Goal: Task Accomplishment & Management: Manage account settings

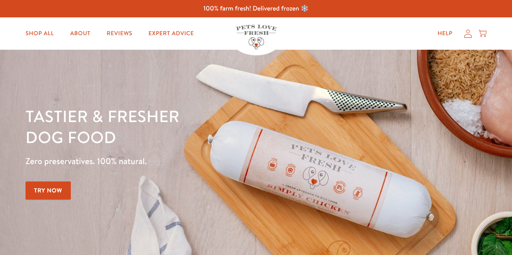
click at [470, 32] on icon at bounding box center [468, 34] width 8 height 9
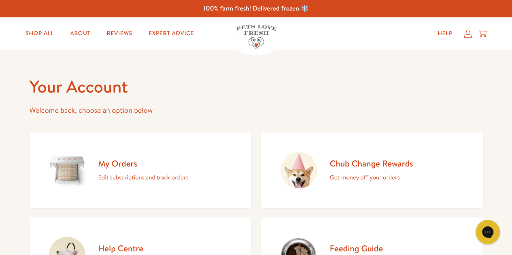
click at [130, 166] on h2 "My Orders" at bounding box center [143, 163] width 90 height 11
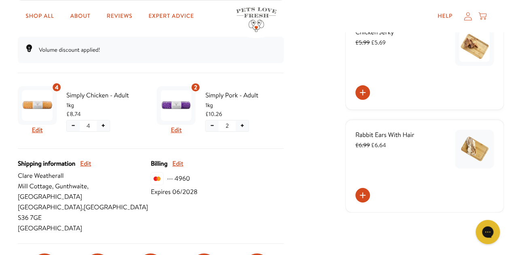
scroll to position [195, 0]
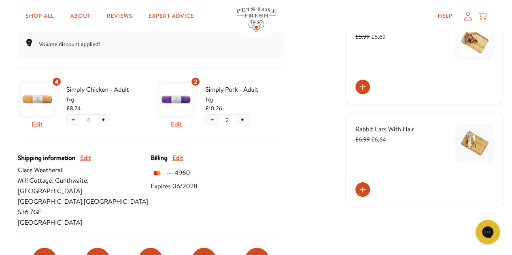
click at [243, 117] on button "+" at bounding box center [242, 120] width 13 height 11
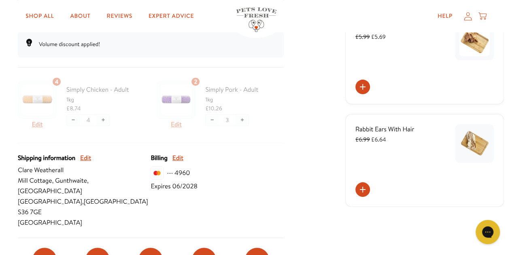
click at [70, 119] on div at bounding box center [151, 110] width 266 height 66
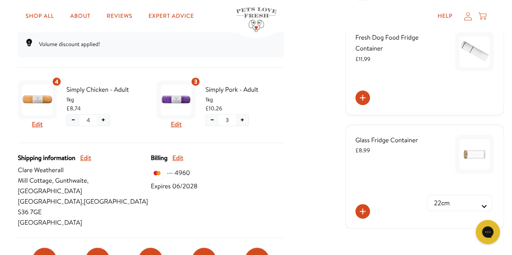
click at [74, 121] on button "−" at bounding box center [73, 120] width 13 height 11
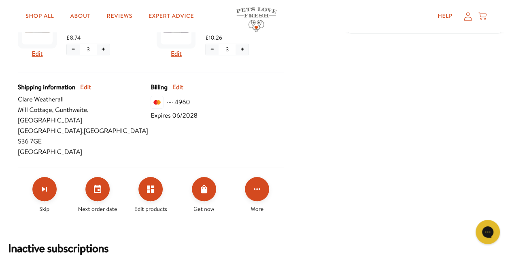
scroll to position [317, 0]
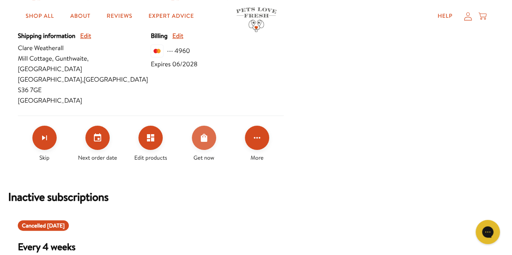
click at [202, 133] on icon "Order Now" at bounding box center [204, 138] width 10 height 10
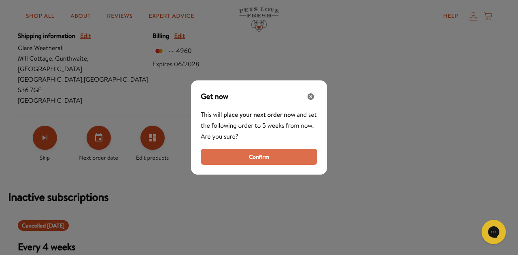
click at [260, 158] on span "Confirm" at bounding box center [259, 157] width 20 height 9
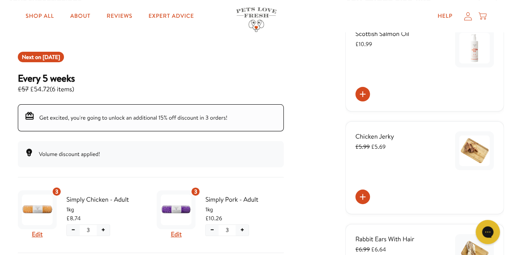
scroll to position [129, 0]
